Goal: Task Accomplishment & Management: Complete application form

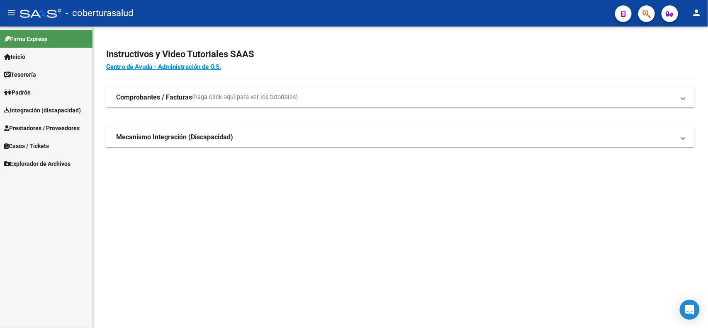
click at [146, 142] on strong "Mecanismo Integración (Discapacidad)" at bounding box center [174, 137] width 117 height 9
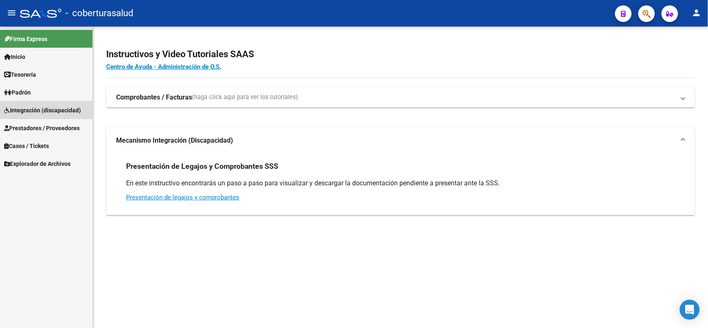
click at [48, 111] on span "Integración (discapacidad)" at bounding box center [42, 110] width 77 height 9
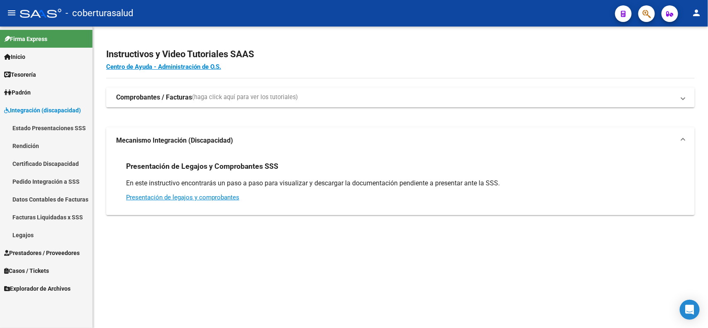
click at [43, 249] on span "Prestadores / Proveedores" at bounding box center [41, 252] width 75 height 9
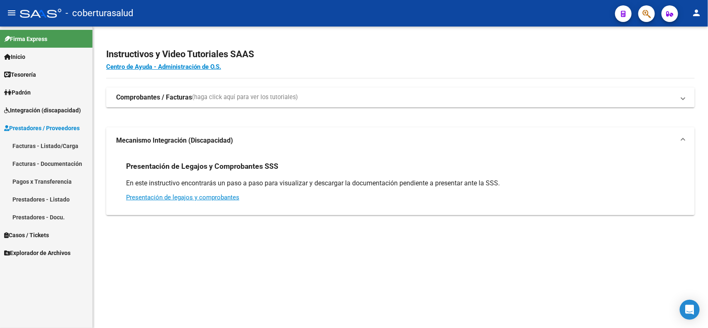
click at [34, 145] on link "Facturas - Listado/Carga" at bounding box center [46, 146] width 92 height 18
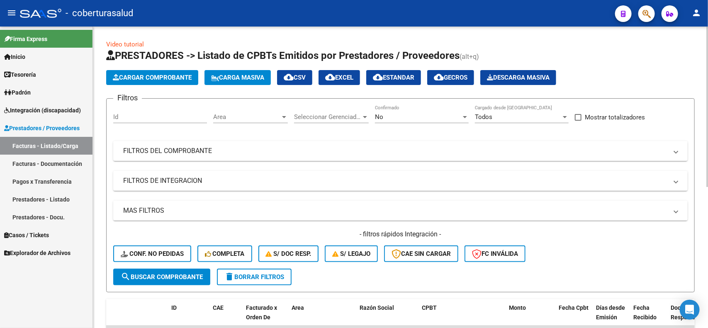
click at [458, 121] on div "No Confirmado" at bounding box center [422, 114] width 94 height 18
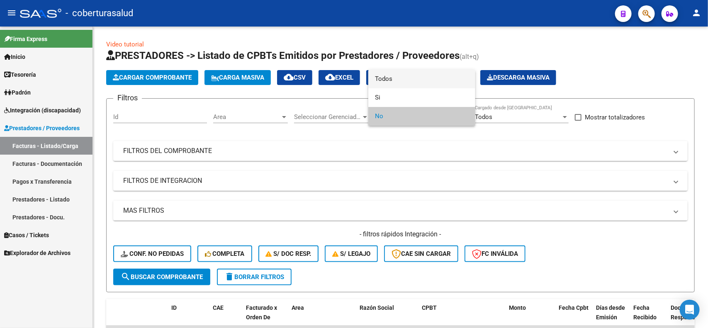
click at [409, 82] on span "Todos" at bounding box center [422, 79] width 94 height 19
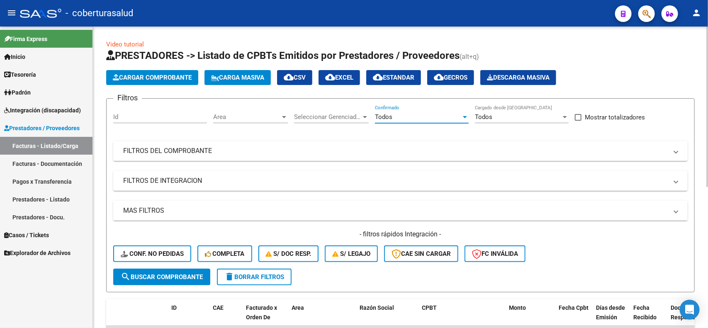
click at [189, 155] on mat-expansion-panel-header "FILTROS DEL COMPROBANTE" at bounding box center [400, 151] width 574 height 20
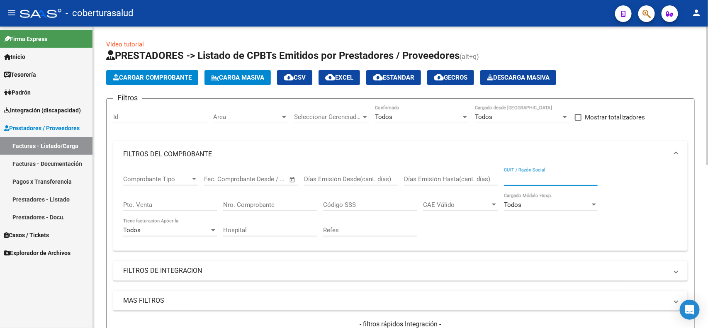
click at [524, 177] on input "CUIT / Razón Social" at bounding box center [551, 178] width 94 height 7
paste input "30681326797"
type input "30681326797"
drag, startPoint x: 544, startPoint y: 173, endPoint x: 504, endPoint y: 176, distance: 40.3
click at [498, 177] on div "Comprobante Tipo Comprobante Tipo Fecha inicio – Fecha fin Fec. Comprobante Des…" at bounding box center [400, 205] width 554 height 77
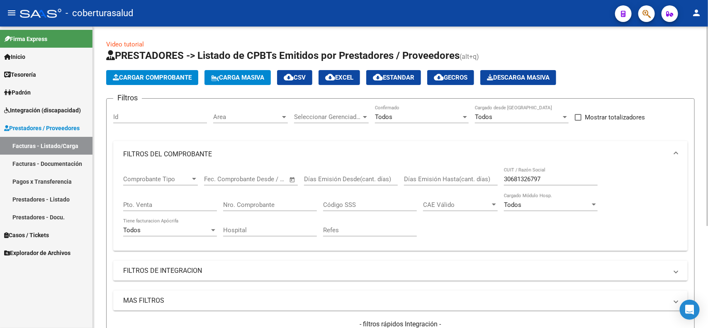
click at [515, 173] on div "30681326797 CUIT / Razón Social" at bounding box center [551, 176] width 94 height 18
click at [516, 175] on input "30681326797" at bounding box center [551, 178] width 94 height 7
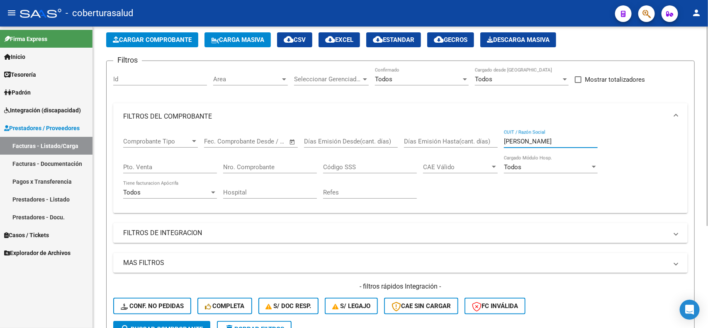
scroll to position [31, 0]
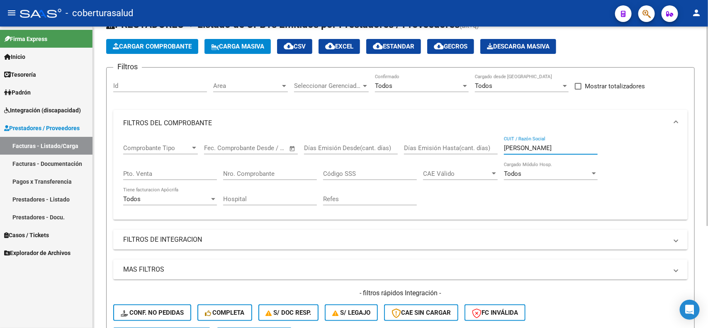
drag, startPoint x: 530, startPoint y: 147, endPoint x: 511, endPoint y: 148, distance: 19.1
click at [511, 148] on input "[PERSON_NAME]" at bounding box center [551, 147] width 94 height 7
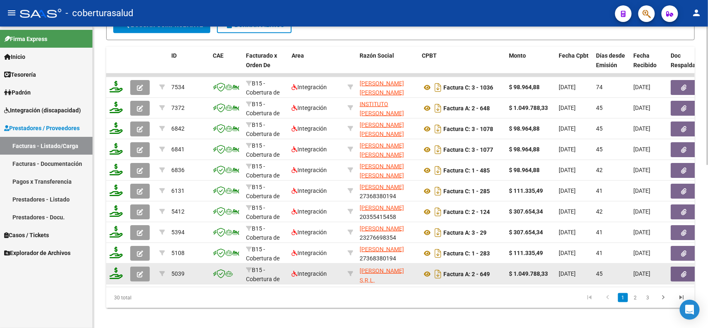
scroll to position [11, 0]
drag, startPoint x: 359, startPoint y: 276, endPoint x: 399, endPoint y: 276, distance: 39.4
click at [399, 276] on div "INSTITUTO [PERSON_NAME] S.R.L. 30708858478" at bounding box center [387, 273] width 56 height 17
copy div "30708858478"
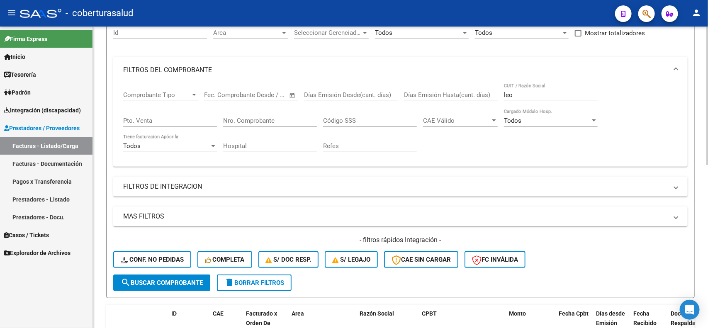
scroll to position [83, 0]
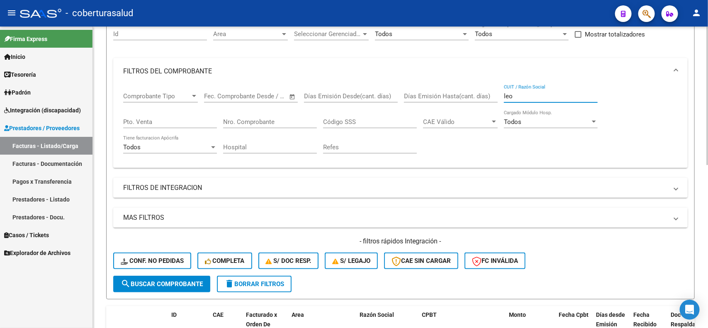
drag, startPoint x: 523, startPoint y: 96, endPoint x: 497, endPoint y: 98, distance: 26.6
click at [497, 98] on div "Comprobante Tipo Comprobante Tipo Fecha inicio – Fecha fin Fec. Comprobante Des…" at bounding box center [400, 123] width 554 height 77
paste input "30708858478"
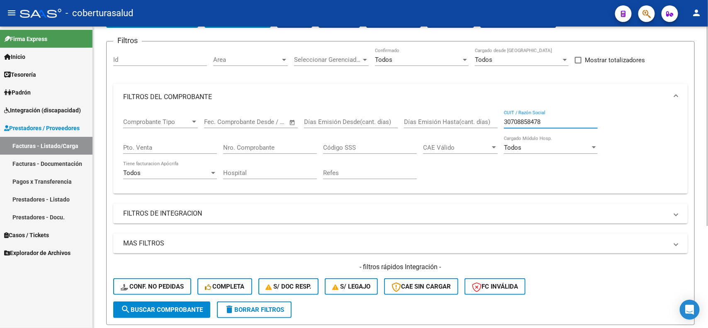
scroll to position [0, 0]
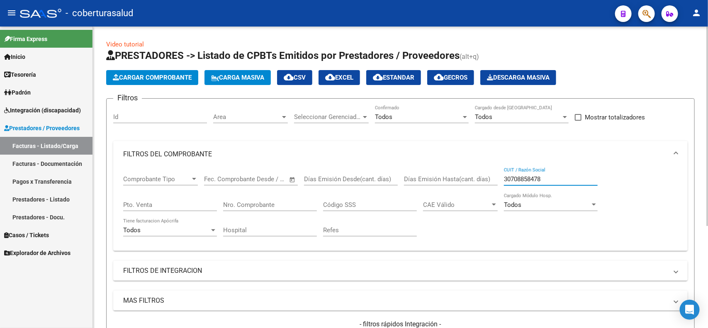
type input "30708858478"
click at [441, 114] on div "Todos" at bounding box center [418, 116] width 86 height 7
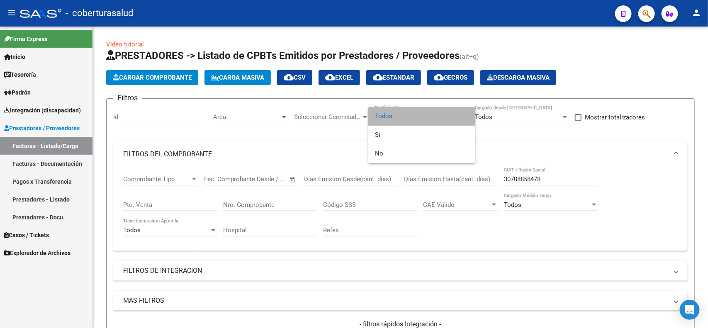
click at [428, 114] on span "Todos" at bounding box center [422, 116] width 94 height 19
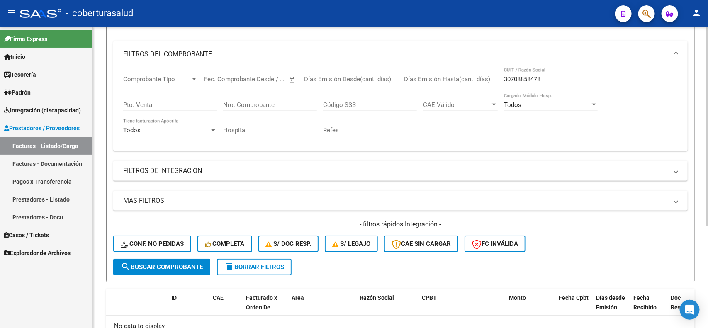
scroll to position [104, 0]
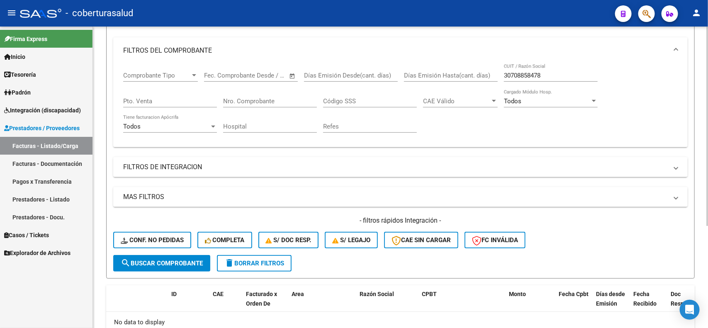
click at [183, 255] on button "search Buscar Comprobante" at bounding box center [161, 263] width 97 height 17
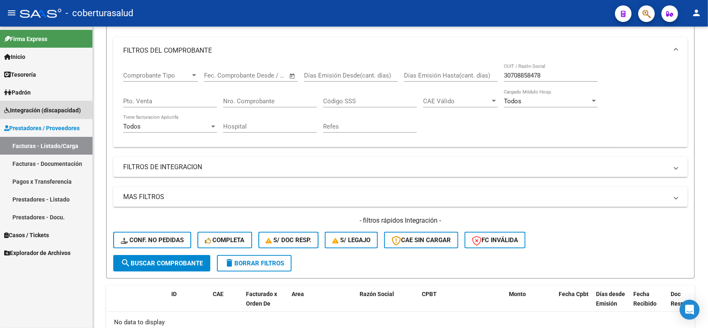
click at [23, 111] on span "Integración (discapacidad)" at bounding box center [42, 110] width 77 height 9
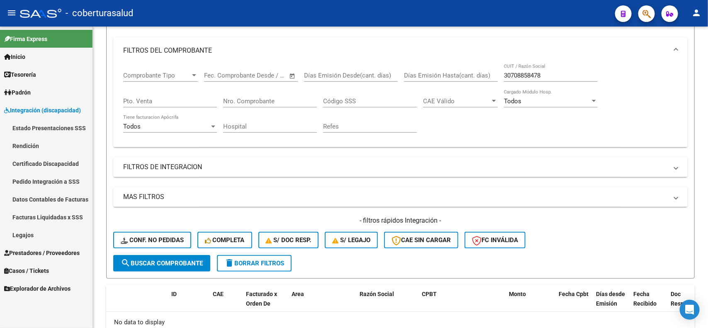
click at [55, 179] on link "Pedido Integración a SSS" at bounding box center [46, 181] width 92 height 18
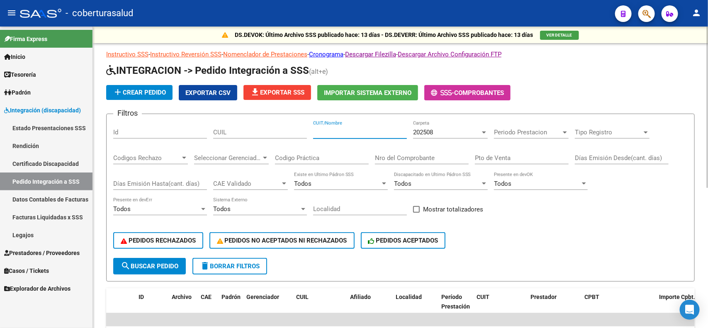
paste input "30708858478"
type input "30708858478"
click at [163, 262] on span "search Buscar Pedido" at bounding box center [150, 265] width 58 height 7
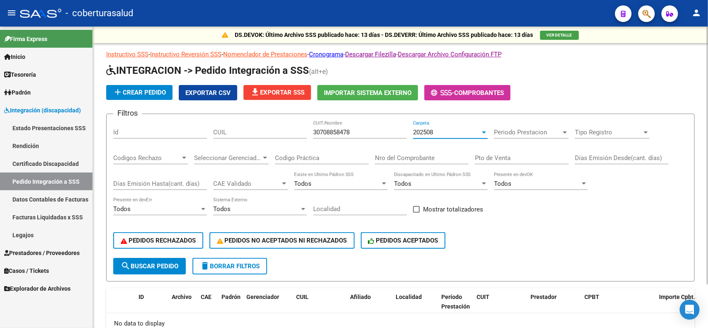
click at [439, 130] on div "202508" at bounding box center [446, 131] width 67 height 7
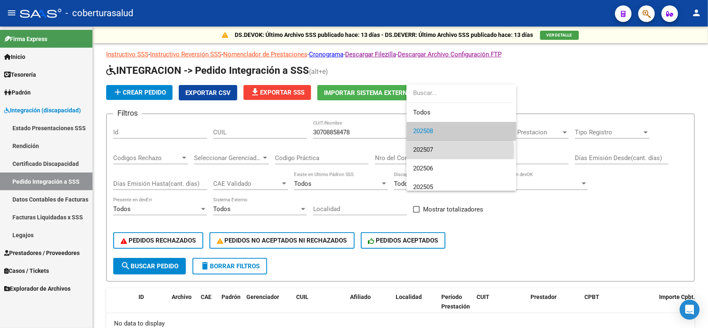
click at [435, 150] on span "202507" at bounding box center [461, 150] width 97 height 19
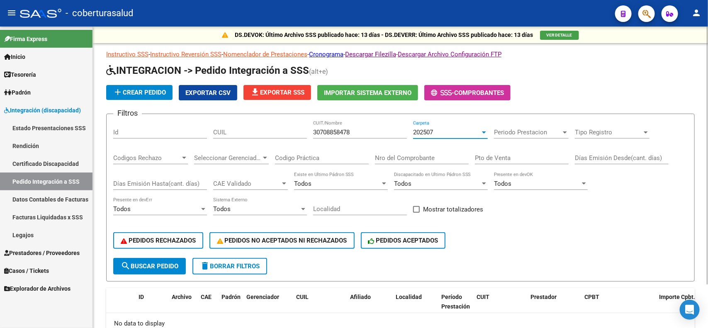
click at [153, 264] on span "search Buscar Pedido" at bounding box center [150, 265] width 58 height 7
drag, startPoint x: 434, startPoint y: 131, endPoint x: 410, endPoint y: 133, distance: 23.3
click at [410, 133] on div "Filtros Id CUIL 30708858478 CUIT/Nombre 202507 Carpeta Periodo Prestacion Perio…" at bounding box center [400, 189] width 574 height 137
click at [37, 109] on span "Integración (discapacidad)" at bounding box center [42, 110] width 77 height 9
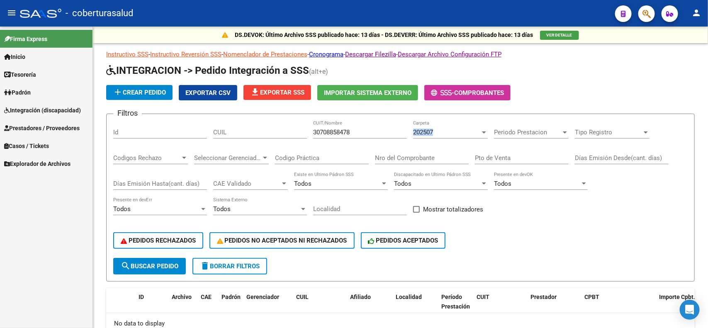
click at [37, 124] on span "Prestadores / Proveedores" at bounding box center [41, 128] width 75 height 9
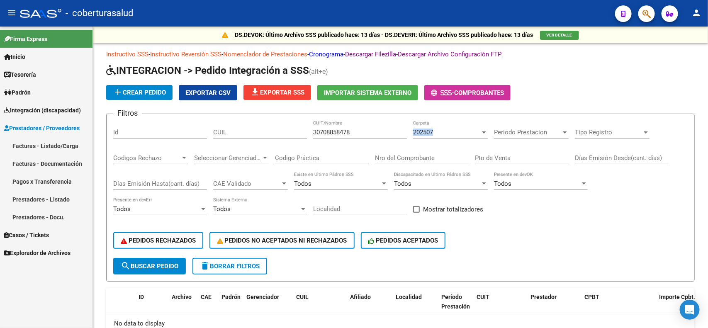
click at [44, 107] on span "Integración (discapacidad)" at bounding box center [42, 110] width 77 height 9
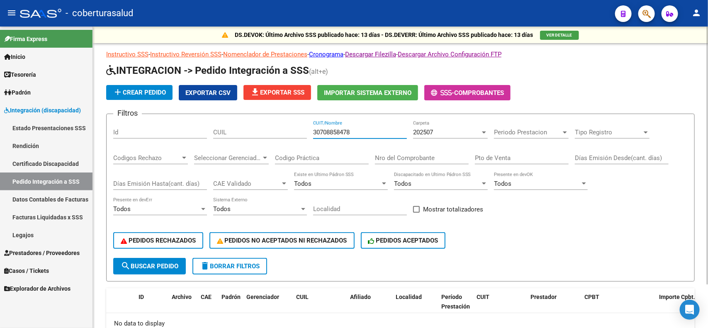
drag, startPoint x: 363, startPoint y: 133, endPoint x: 300, endPoint y: 133, distance: 63.0
click at [300, 133] on div "Filtros Id CUIL 30708858478 CUIT/Nombre 202507 Carpeta Periodo Prestacion Perio…" at bounding box center [400, 189] width 574 height 137
click at [411, 160] on input "Nro del Comprobante" at bounding box center [422, 157] width 94 height 7
type input "649"
click at [131, 262] on span "search Buscar Pedido" at bounding box center [150, 265] width 58 height 7
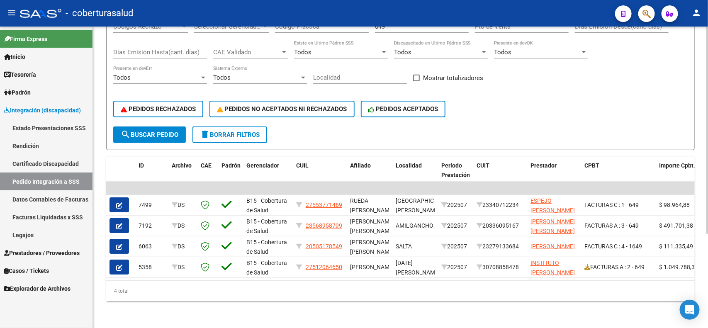
scroll to position [137, 0]
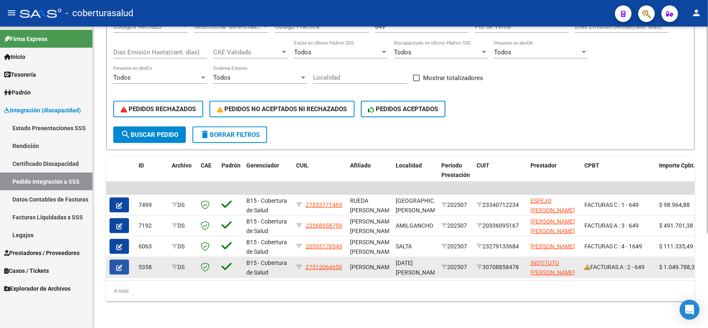
click at [124, 259] on button "button" at bounding box center [118, 266] width 19 height 15
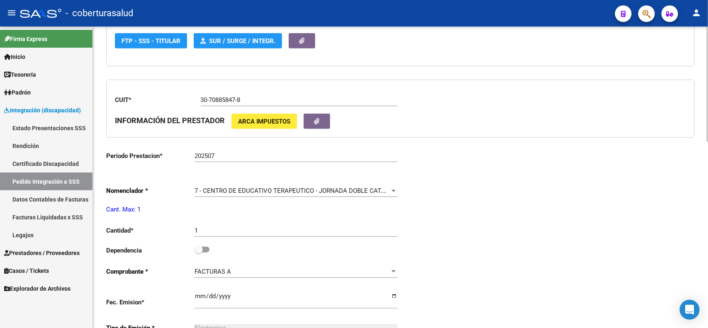
type input "27512064650"
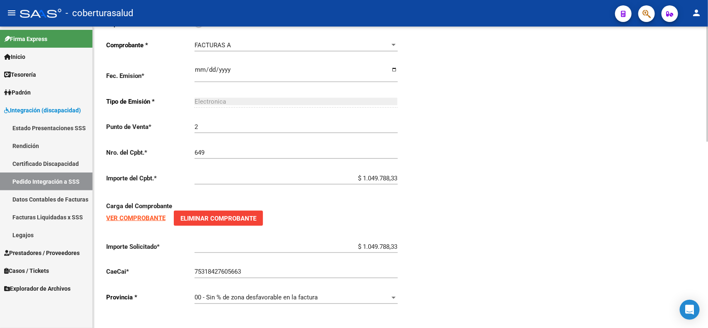
scroll to position [278, 0]
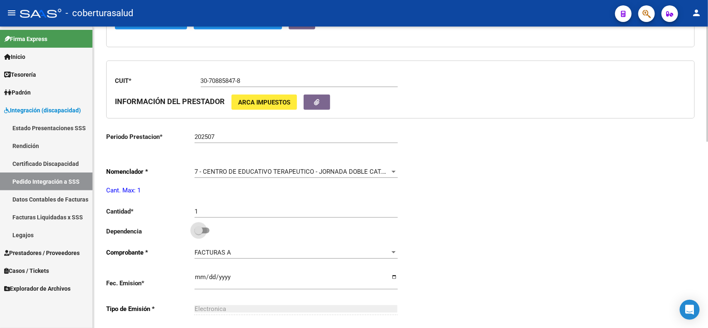
click at [207, 231] on span at bounding box center [201, 231] width 15 height 6
click at [199, 233] on input "checkbox" at bounding box center [198, 233] width 0 height 0
click at [195, 230] on span at bounding box center [201, 231] width 15 height 6
click at [198, 233] on input "checkbox" at bounding box center [198, 233] width 0 height 0
checkbox input "false"
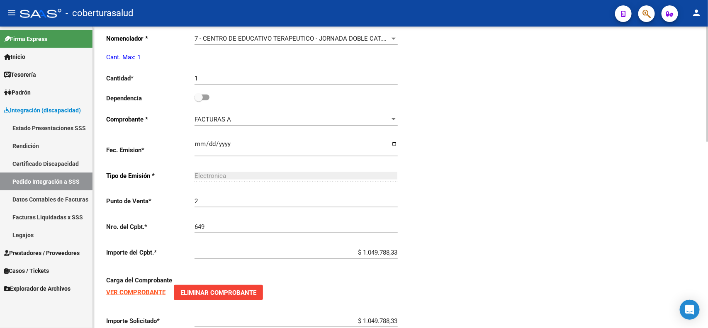
scroll to position [434, 0]
